Goal: Obtain resource: Download file/media

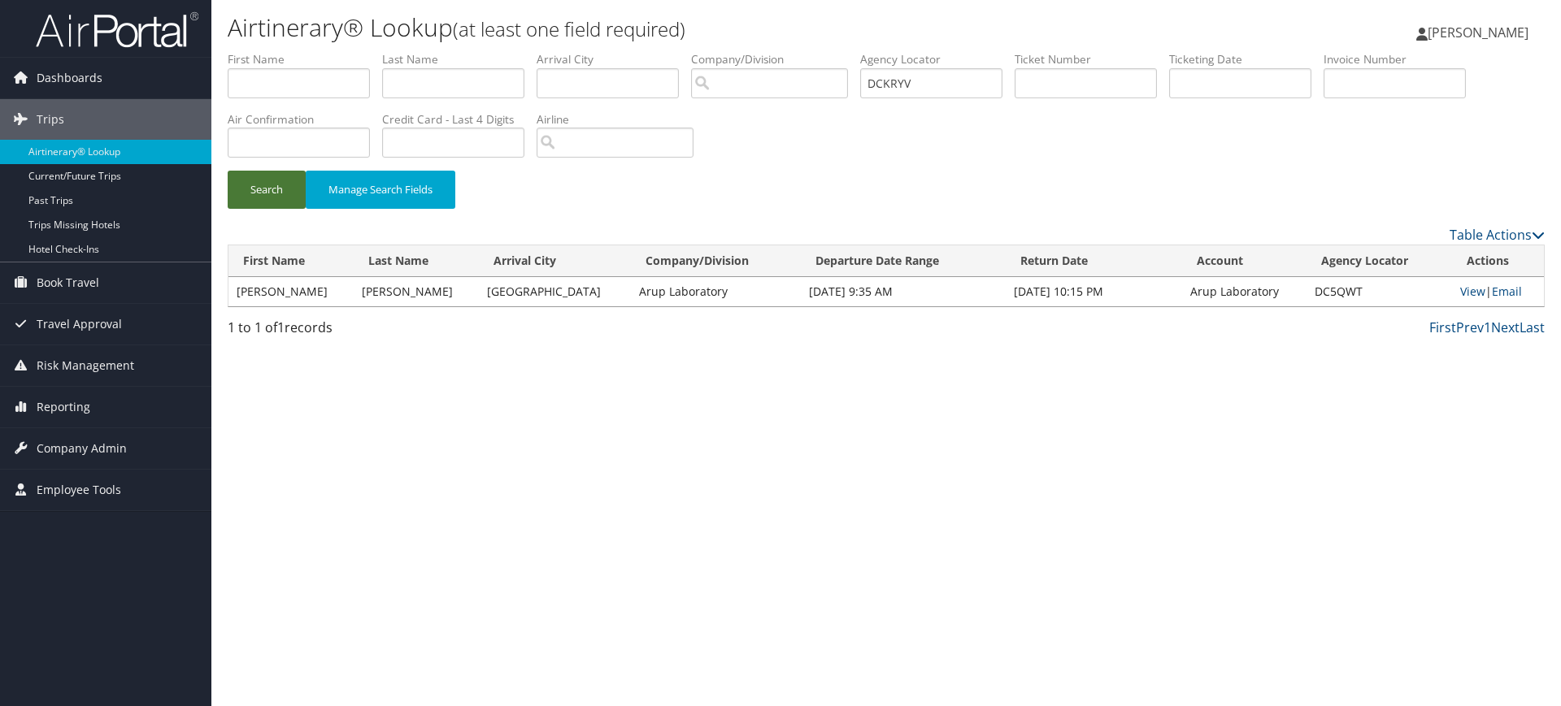
click at [266, 194] on button "Search" at bounding box center [267, 190] width 78 height 38
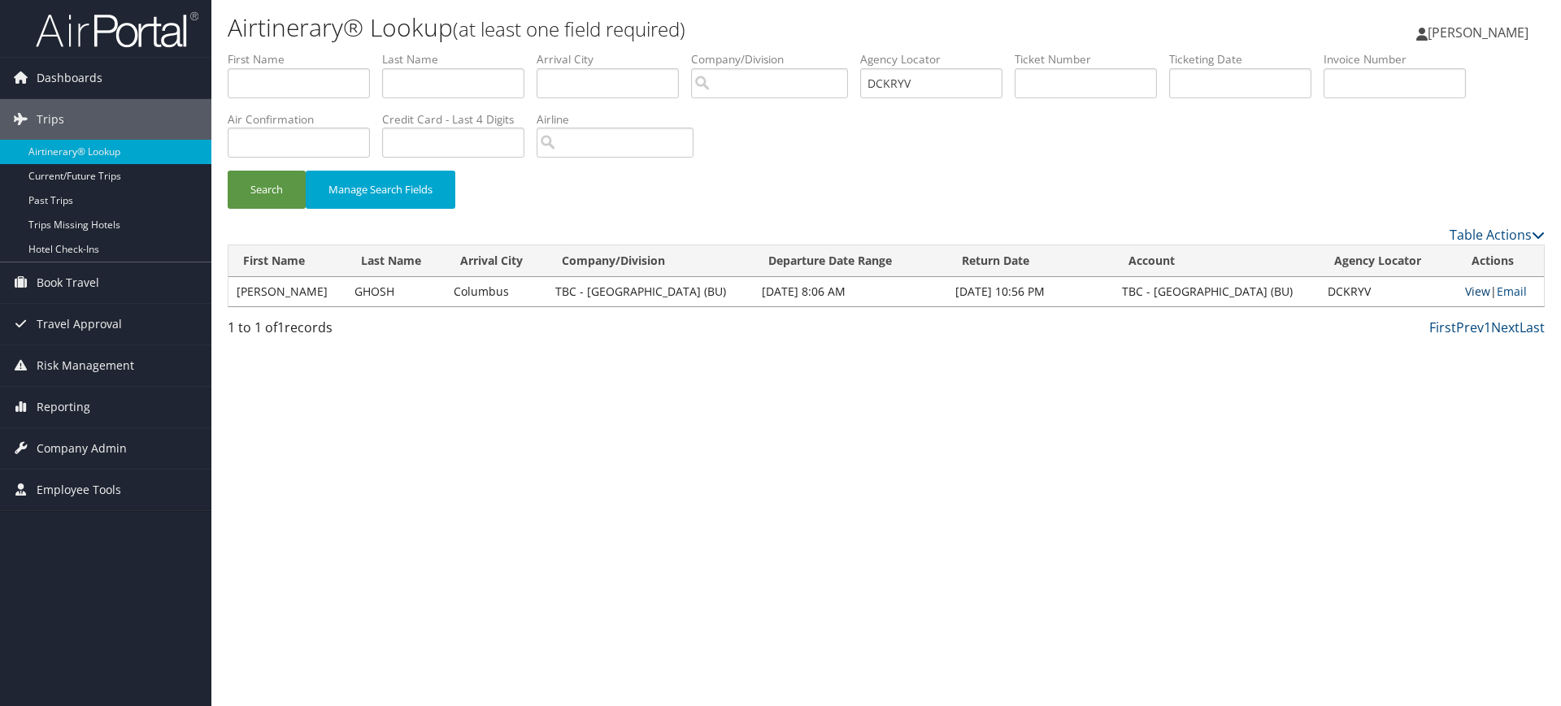
click at [1466, 289] on link "View" at bounding box center [1477, 291] width 25 height 15
click at [932, 87] on input "DCKRYV" at bounding box center [931, 83] width 142 height 30
paste input "LWQ2"
type input "DCLWQ2"
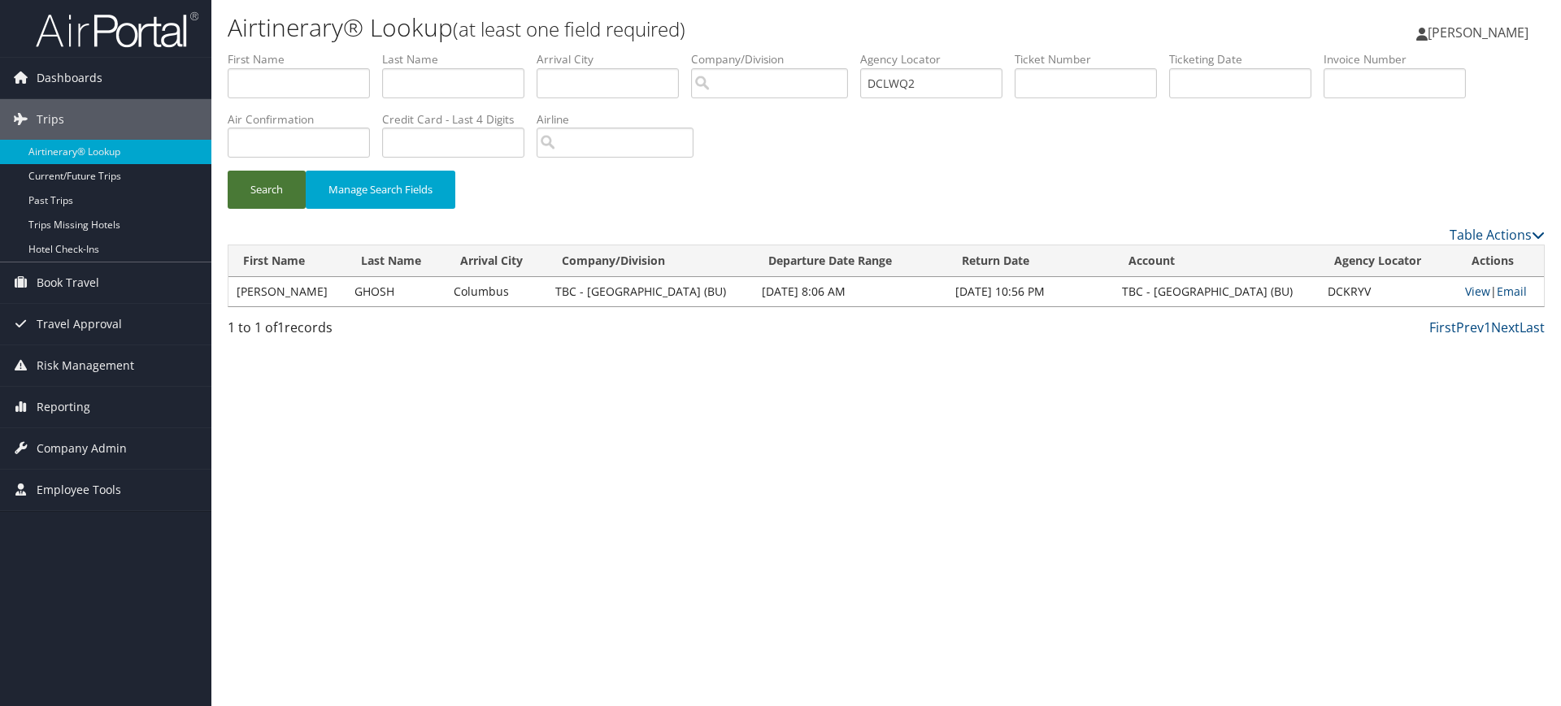
click at [247, 187] on button "Search" at bounding box center [267, 190] width 78 height 38
click at [1466, 289] on link "View" at bounding box center [1478, 291] width 25 height 15
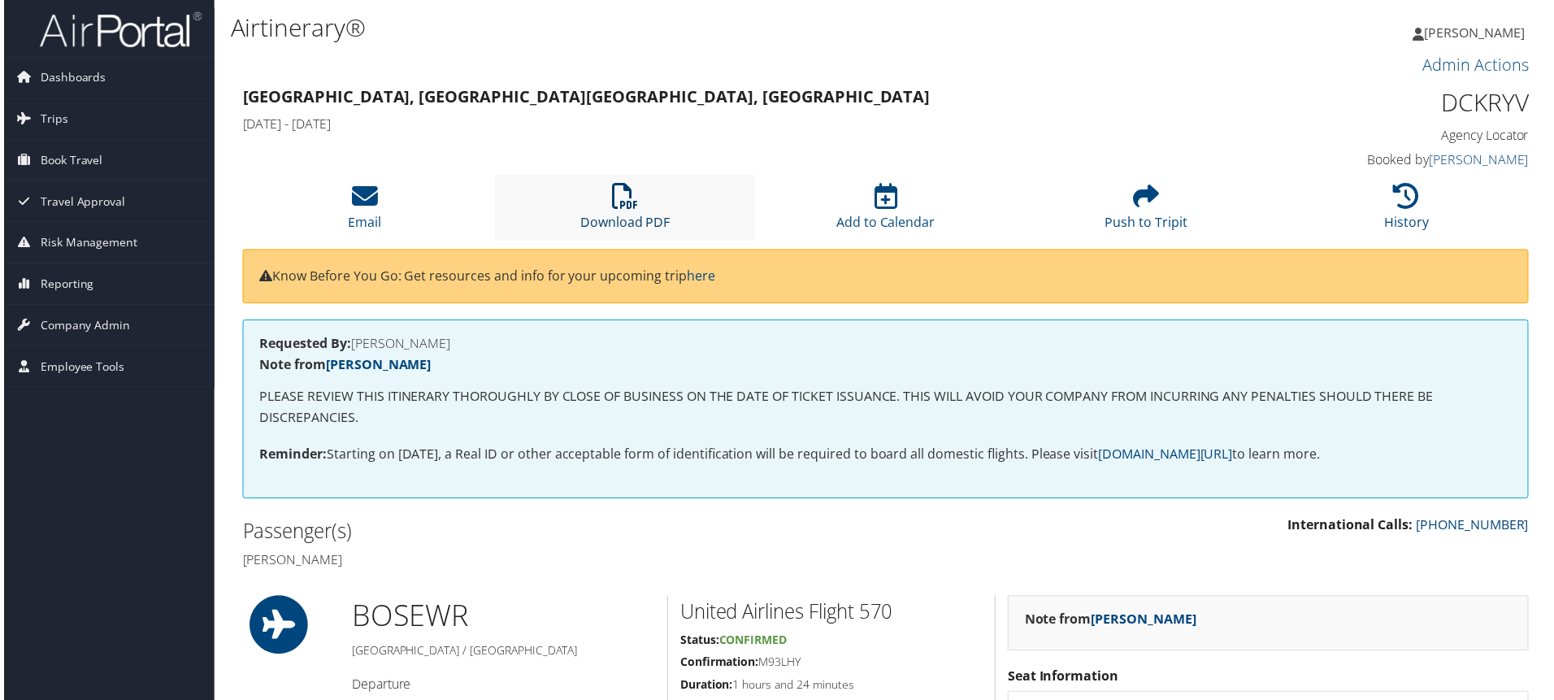
click at [624, 198] on icon at bounding box center [624, 197] width 26 height 26
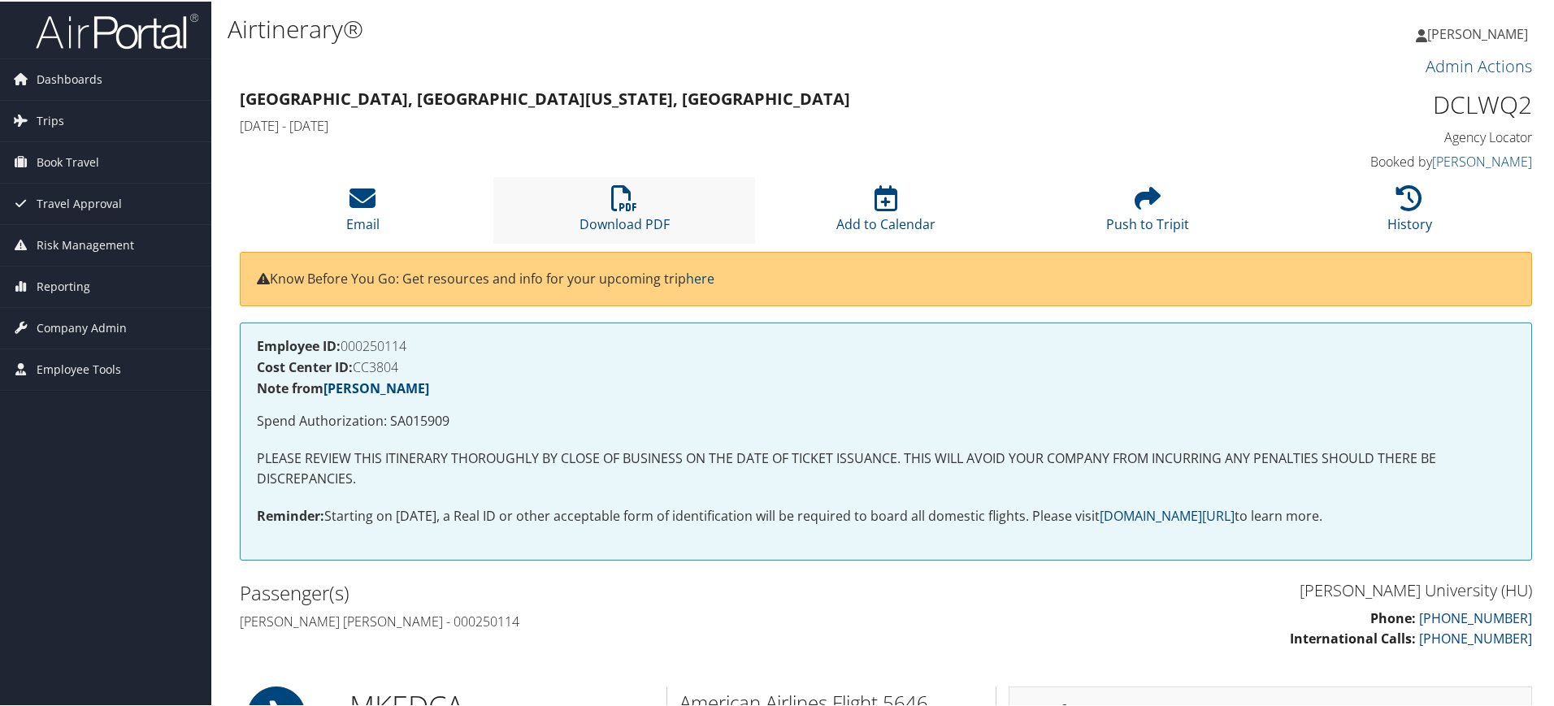
click at [626, 212] on li "Download PDF" at bounding box center [624, 209] width 262 height 66
